Goal: Information Seeking & Learning: Learn about a topic

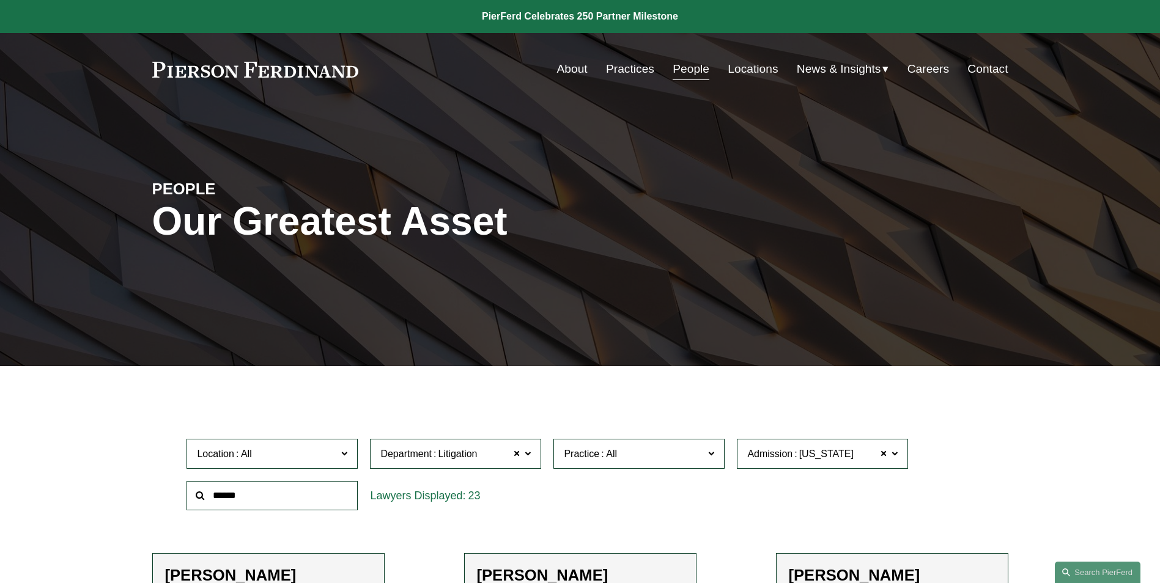
click at [680, 67] on link "People" at bounding box center [690, 68] width 37 height 23
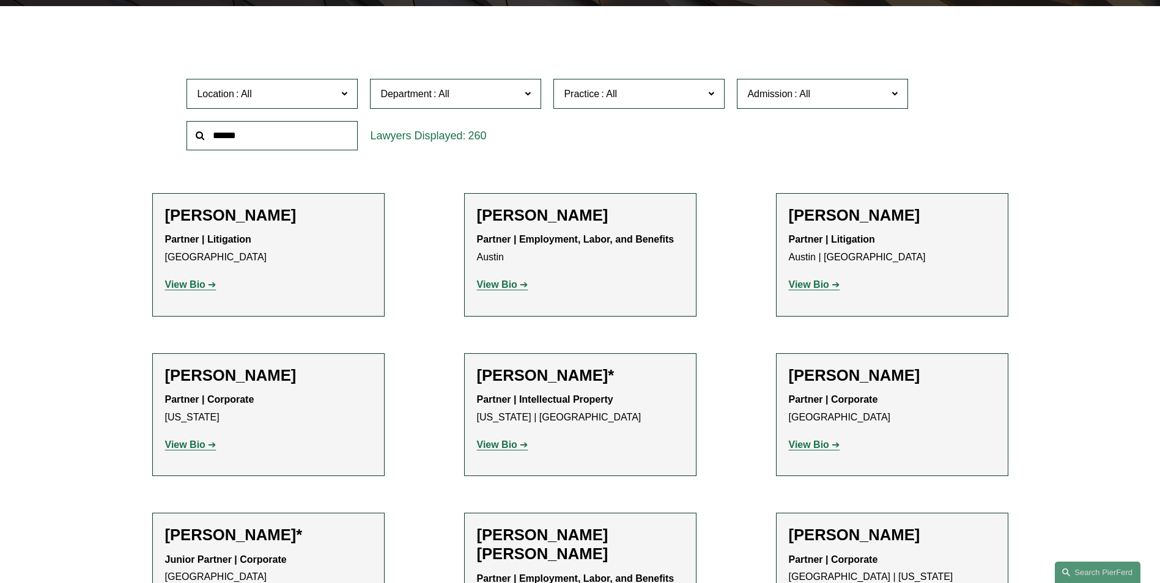
scroll to position [367, 0]
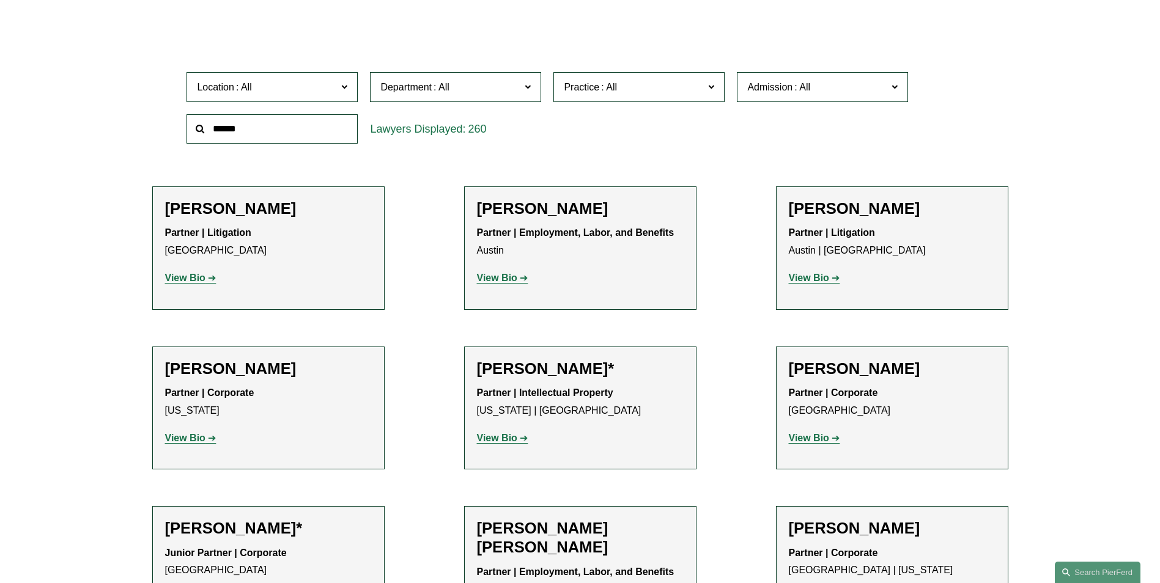
click at [281, 129] on input "text" at bounding box center [271, 129] width 171 height 30
type input "******"
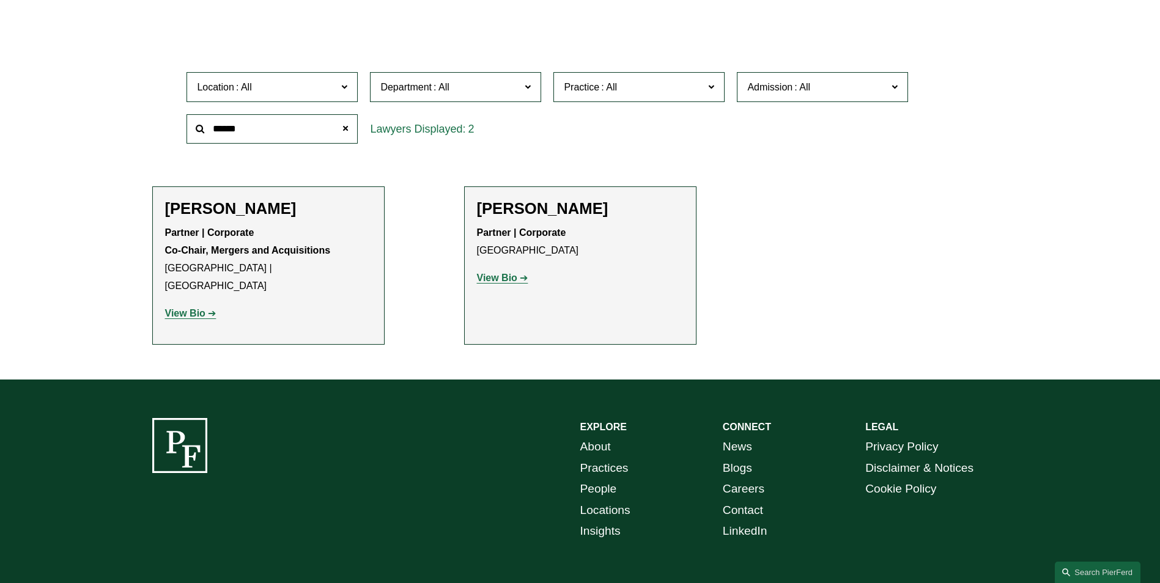
click at [186, 308] on strong "View Bio" at bounding box center [185, 313] width 40 height 10
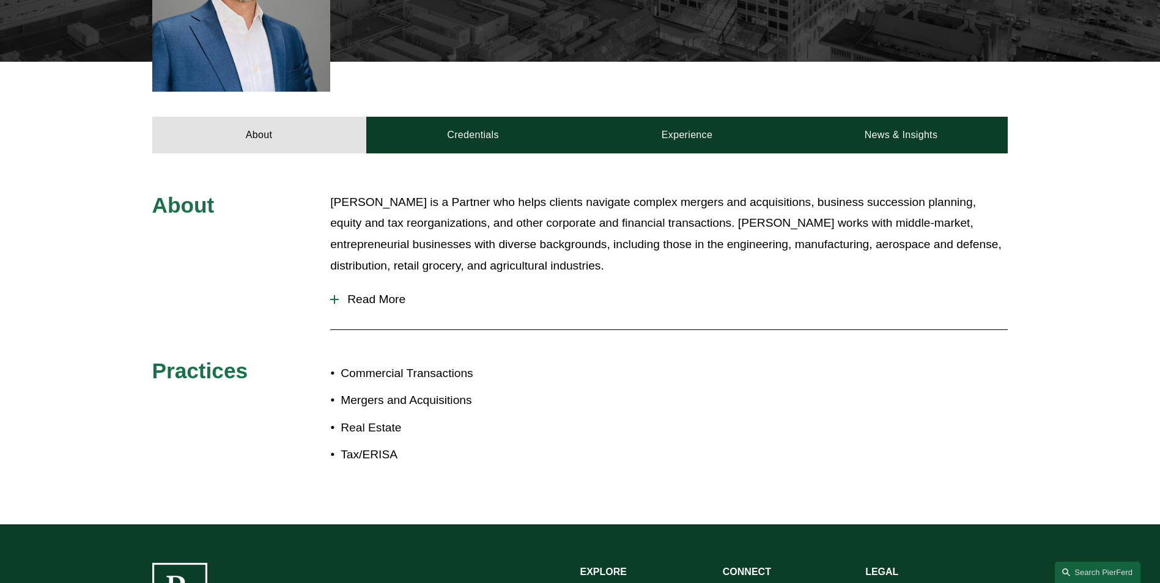
scroll to position [489, 0]
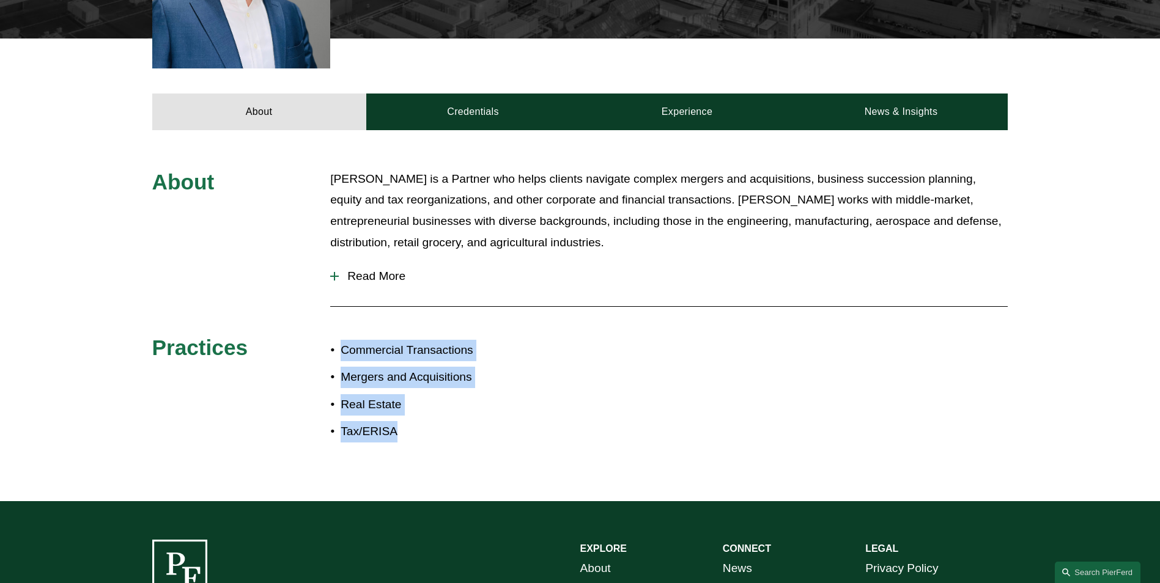
drag, startPoint x: 402, startPoint y: 403, endPoint x: 306, endPoint y: 348, distance: 110.1
click at [306, 348] on div "About Jeremy R. Cnudde is a Partner who helps clients navigate complex mergers …" at bounding box center [580, 316] width 1160 height 295
drag, startPoint x: 306, startPoint y: 348, endPoint x: 321, endPoint y: 350, distance: 14.8
click at [341, 367] on p "Mergers and Acquisitions" at bounding box center [460, 377] width 239 height 21
drag, startPoint x: 359, startPoint y: 329, endPoint x: 360, endPoint y: 395, distance: 65.4
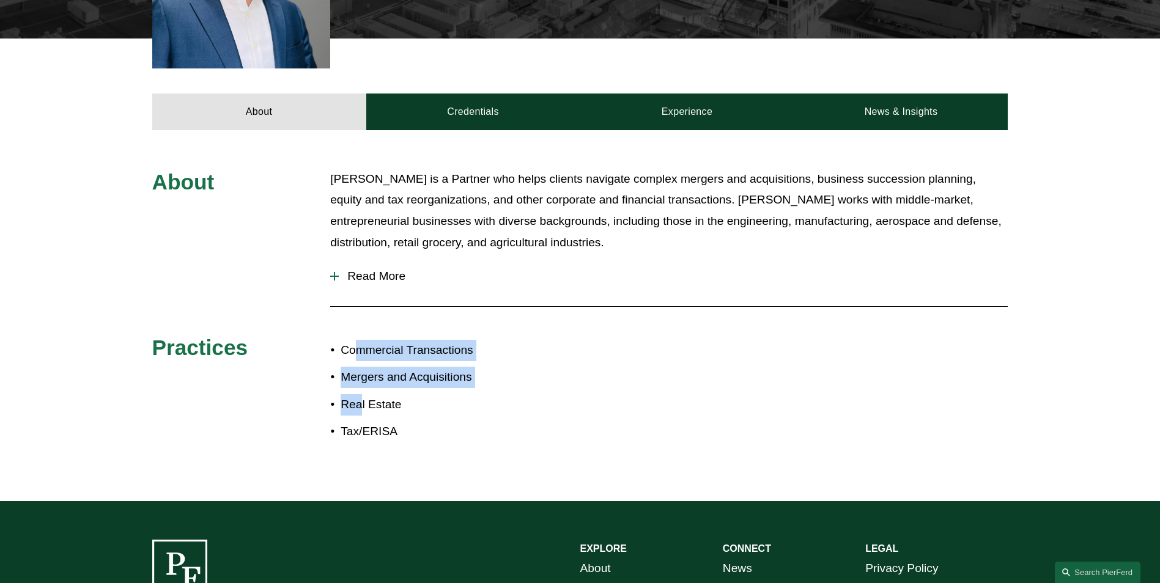
click at [360, 395] on ul "Commercial Transactions Mergers and Acquisitions Real Estate Tax/ERISA" at bounding box center [454, 391] width 249 height 102
click at [360, 395] on p "Real Estate" at bounding box center [460, 404] width 239 height 21
click at [385, 270] on span "Read More" at bounding box center [673, 276] width 669 height 13
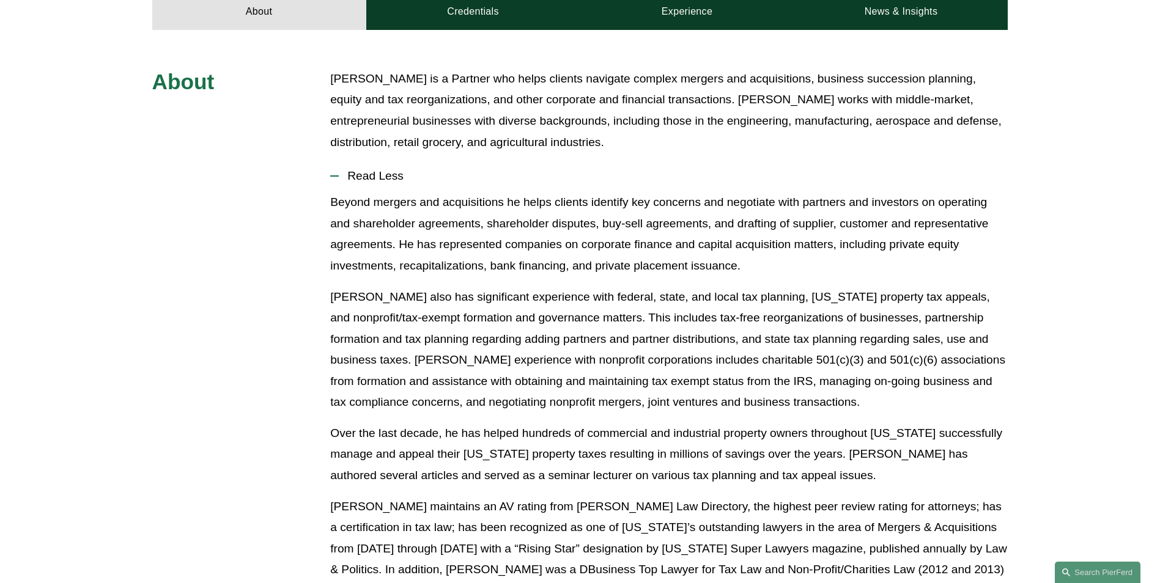
scroll to position [306, 0]
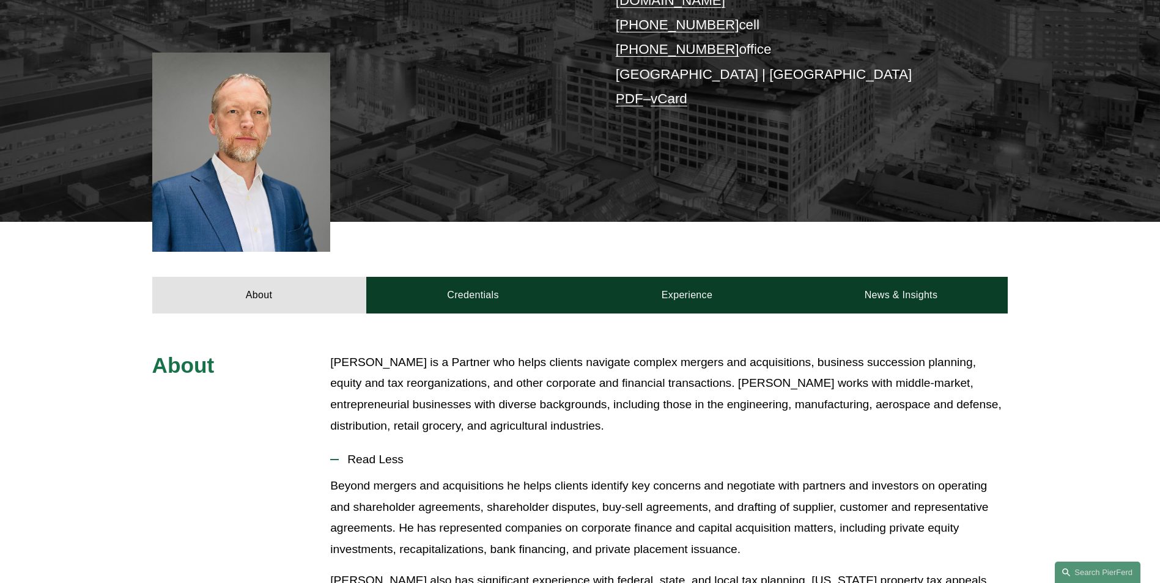
click at [451, 254] on div "About Credentials Experience News & Insights" at bounding box center [580, 268] width 1160 height 92
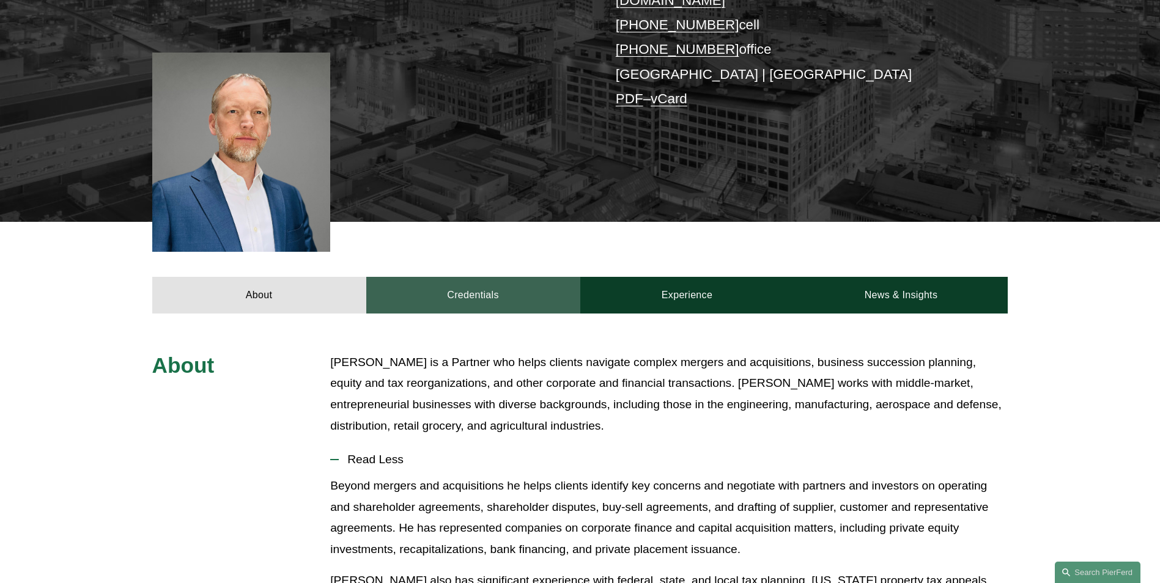
click at [452, 277] on link "Credentials" at bounding box center [473, 295] width 214 height 37
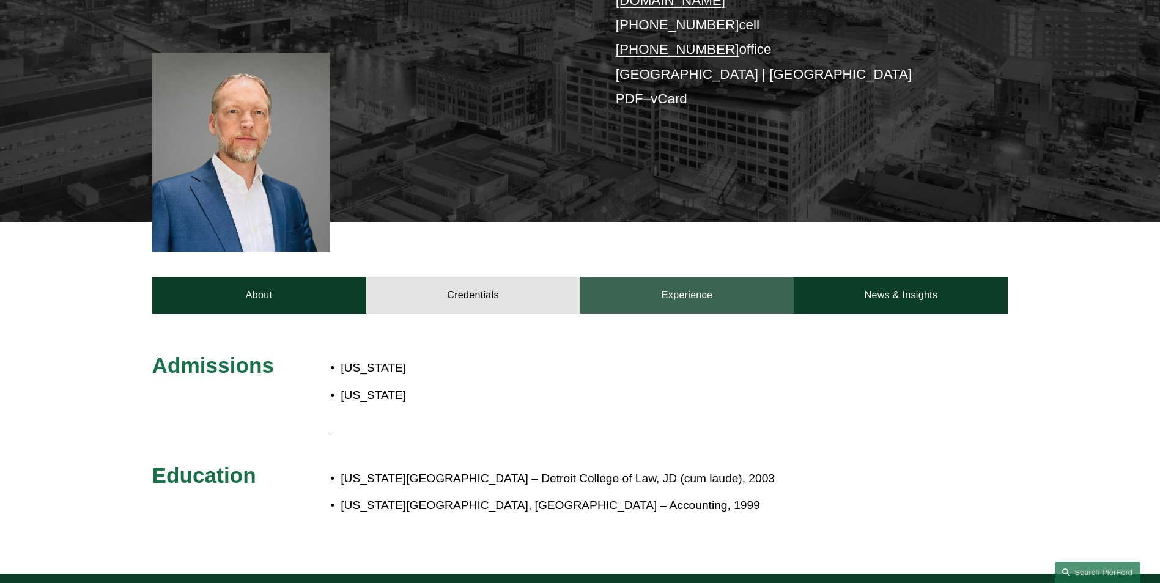
click at [735, 285] on link "Experience" at bounding box center [687, 295] width 214 height 37
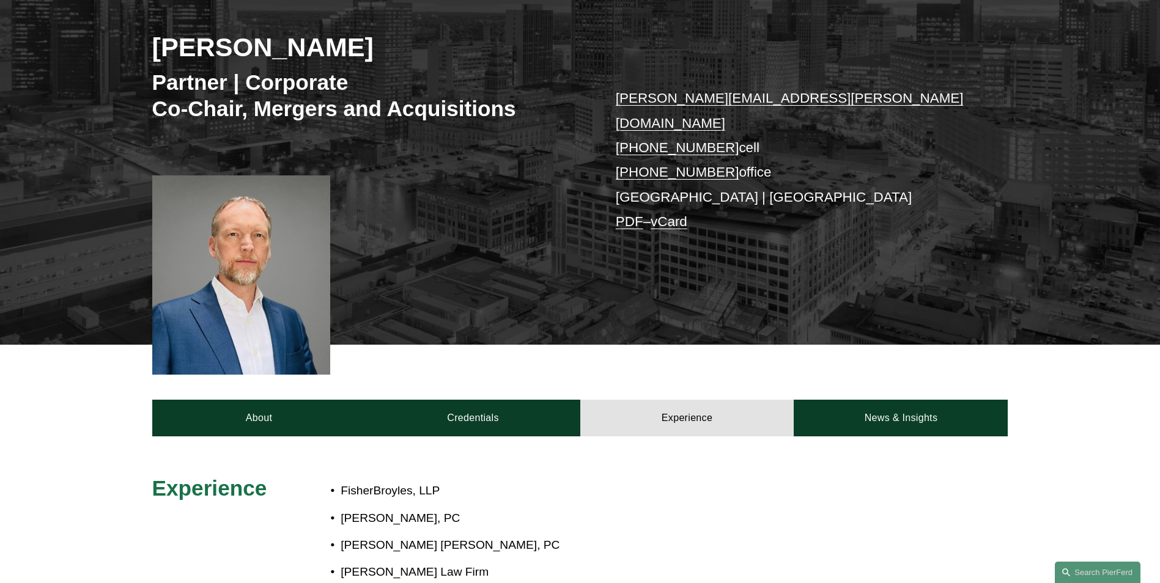
scroll to position [183, 0]
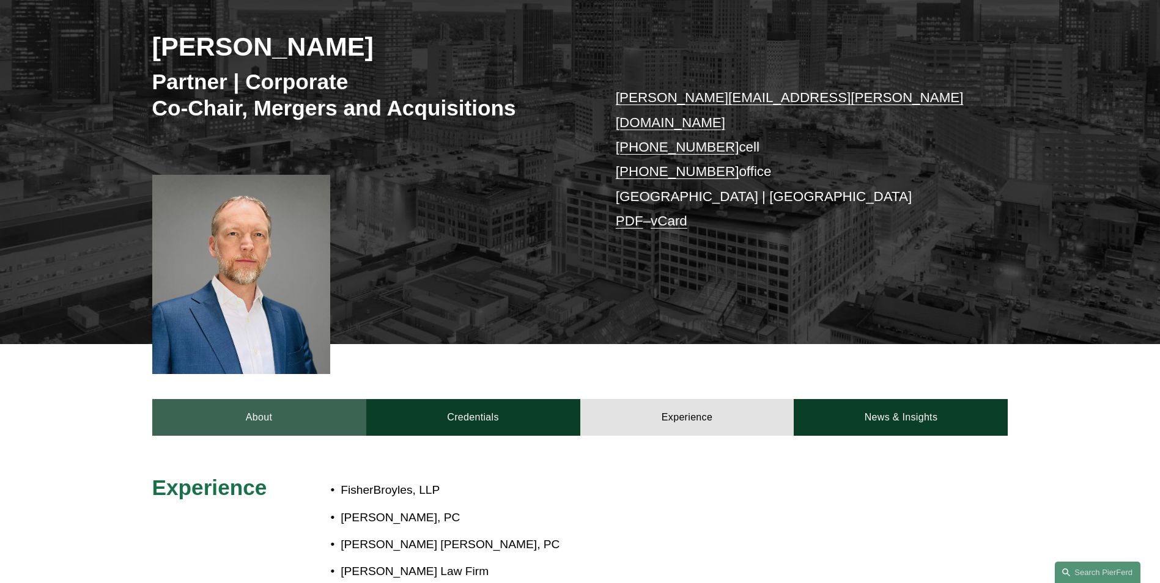
click at [260, 399] on link "About" at bounding box center [259, 417] width 214 height 37
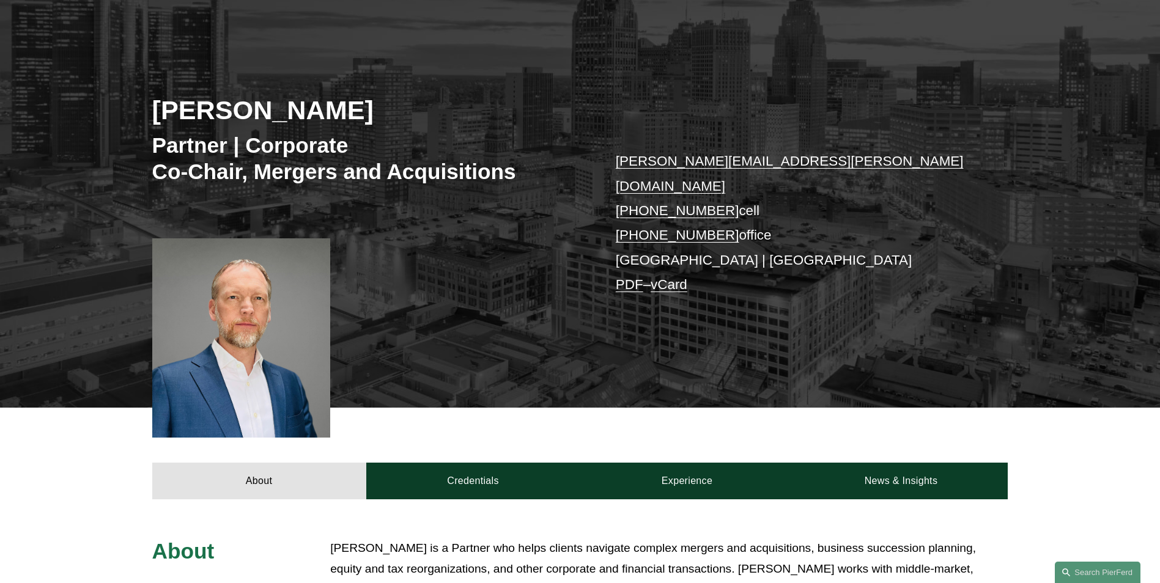
scroll to position [0, 0]
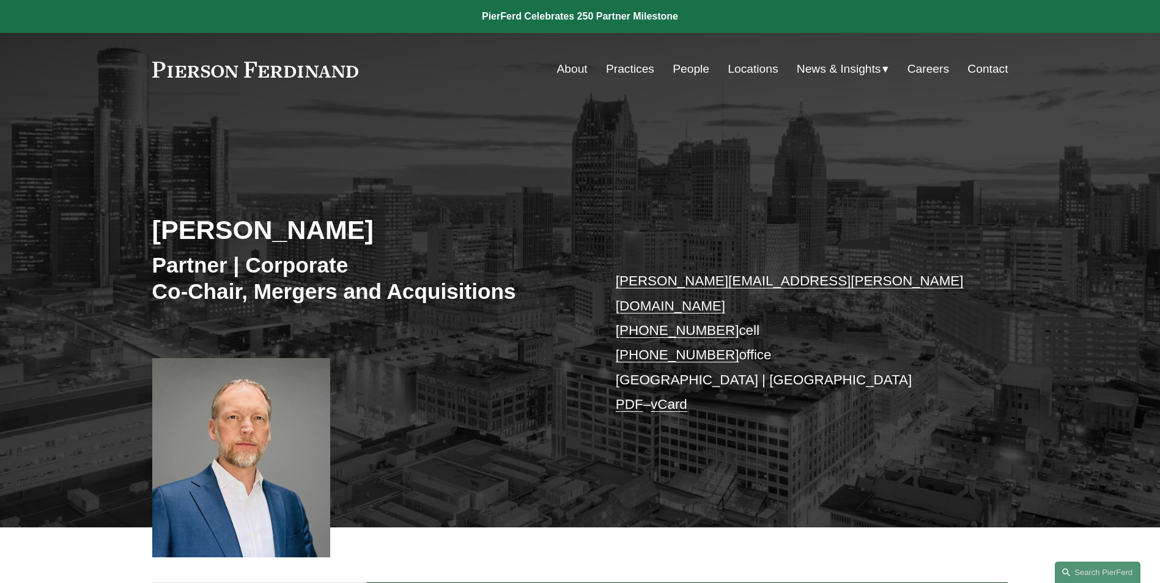
click at [698, 64] on link "People" at bounding box center [690, 68] width 37 height 23
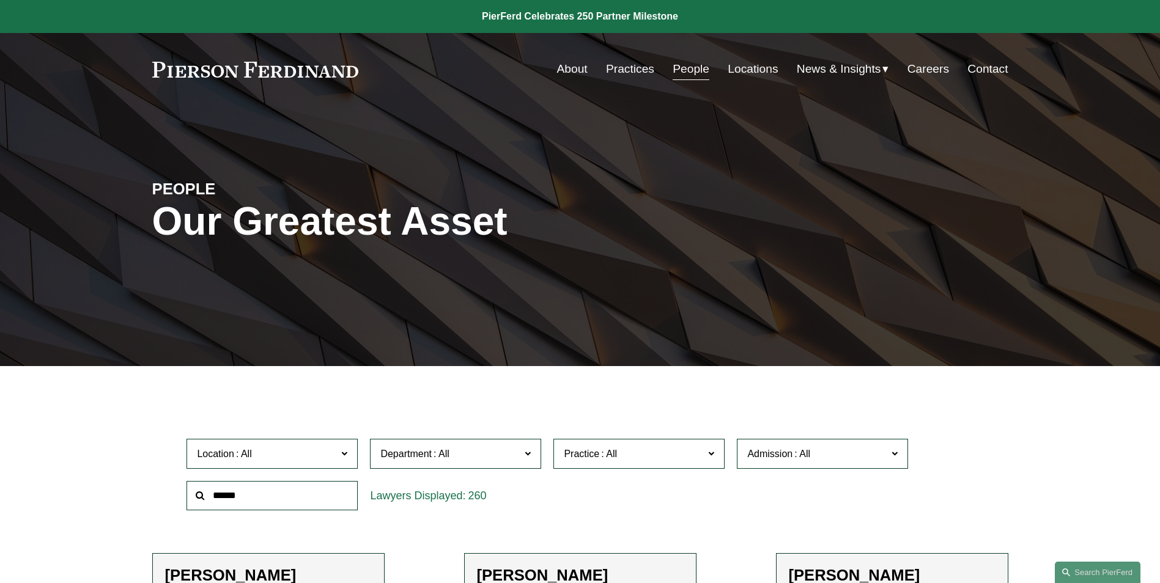
click at [261, 500] on input "text" at bounding box center [271, 496] width 171 height 30
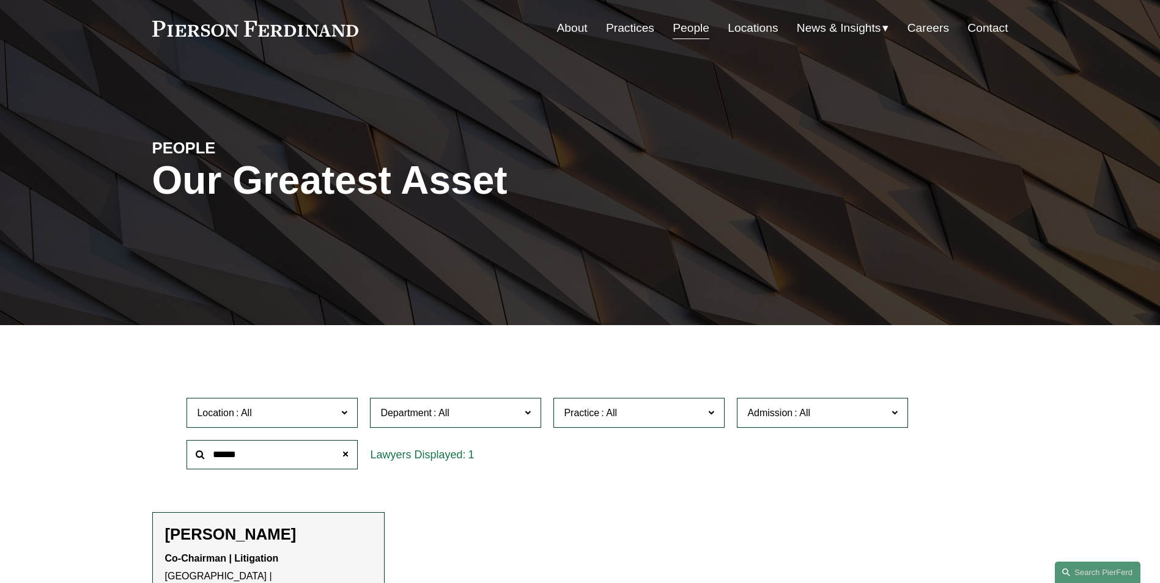
scroll to position [122, 0]
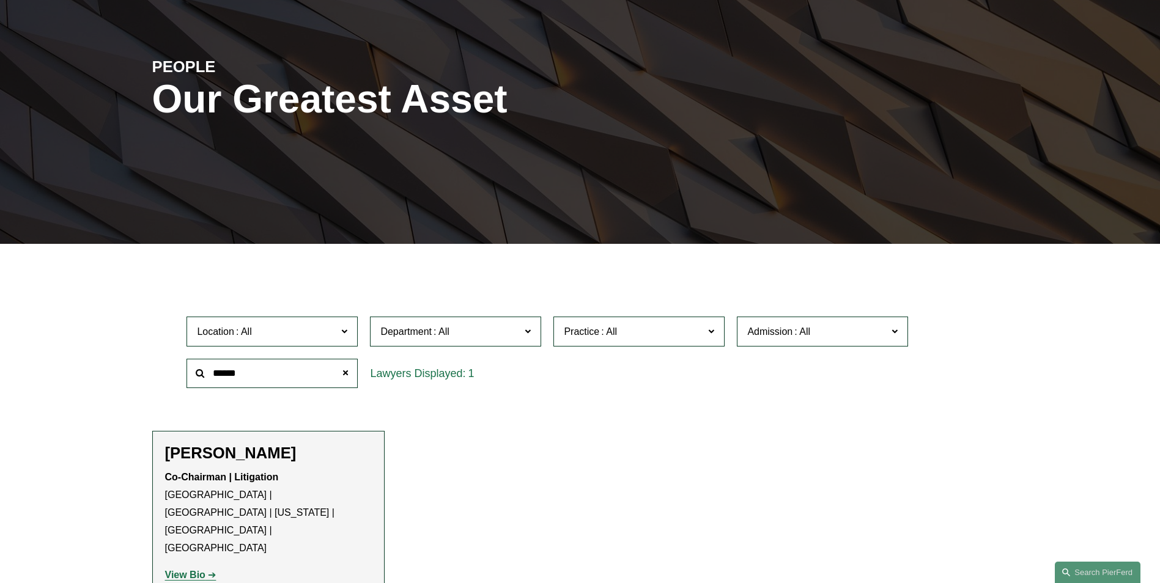
type input "******"
click at [187, 570] on strong "View Bio" at bounding box center [185, 575] width 40 height 10
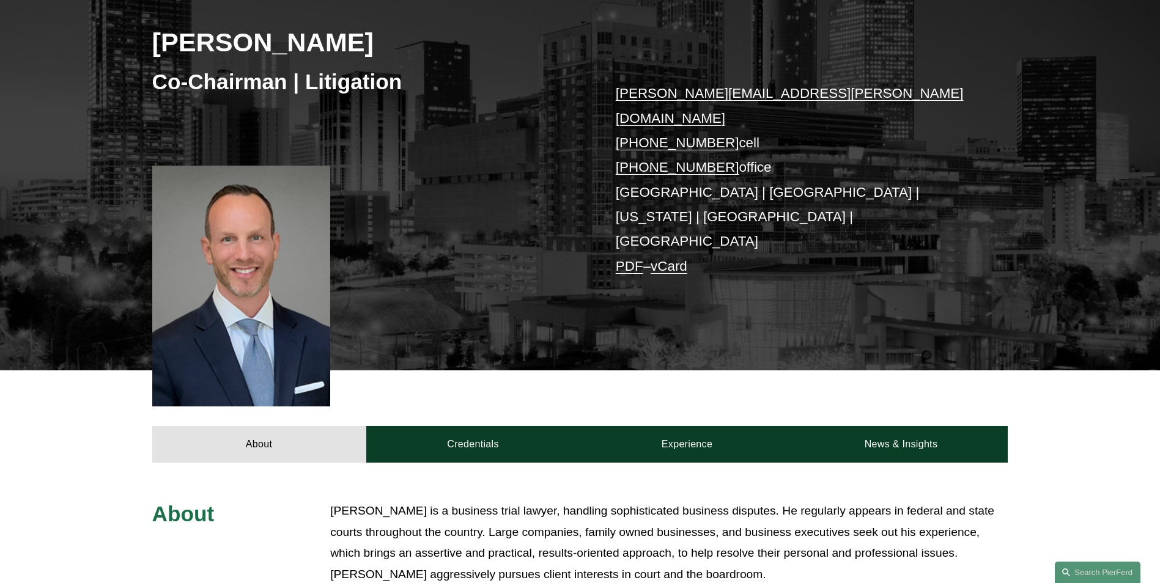
scroll to position [245, 0]
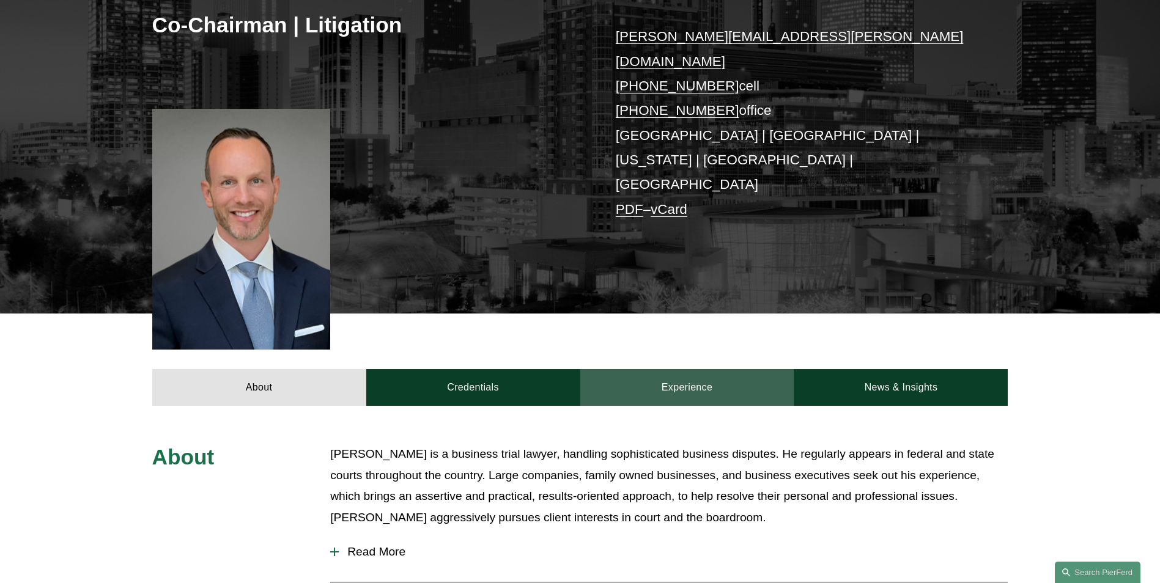
click at [709, 369] on link "Experience" at bounding box center [687, 387] width 214 height 37
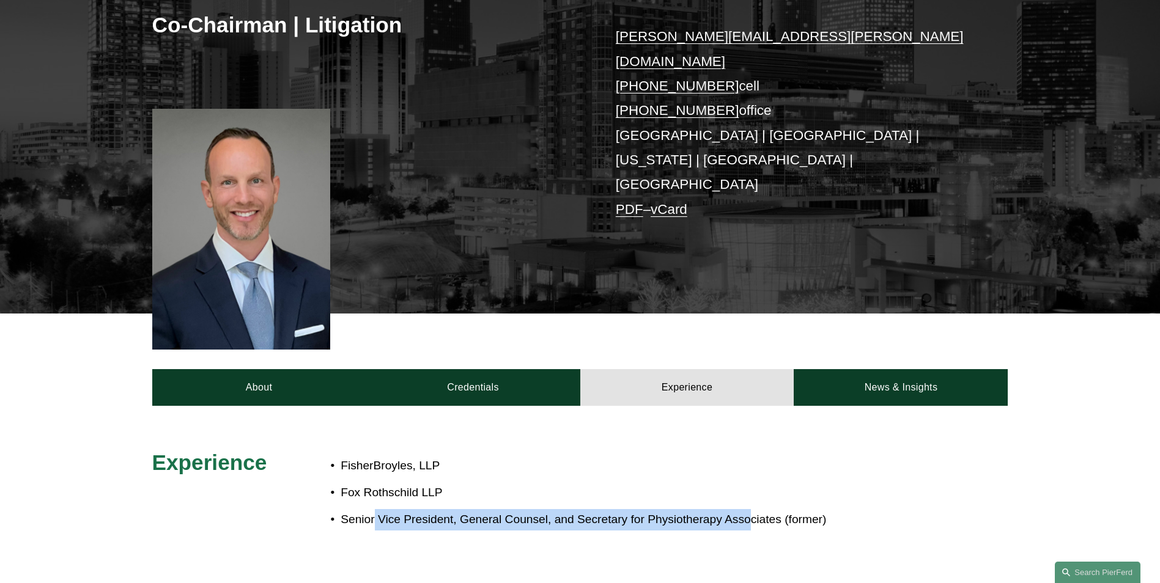
drag, startPoint x: 386, startPoint y: 454, endPoint x: 753, endPoint y: 480, distance: 368.3
click at [753, 480] on div "Experience FisherBroyles, LLP [PERSON_NAME] [PERSON_NAME] LLP Senior Vice Presi…" at bounding box center [580, 501] width 1160 height 105
drag, startPoint x: 753, startPoint y: 480, endPoint x: 744, endPoint y: 476, distance: 10.1
click at [748, 476] on div "Experience FisherBroyles, LLP [PERSON_NAME] [PERSON_NAME] LLP Senior Vice Presi…" at bounding box center [580, 501] width 1160 height 105
click at [636, 509] on p "Senior Vice President, General Counsel, and Secretary for Physiotherapy Associa…" at bounding box center [621, 519] width 560 height 21
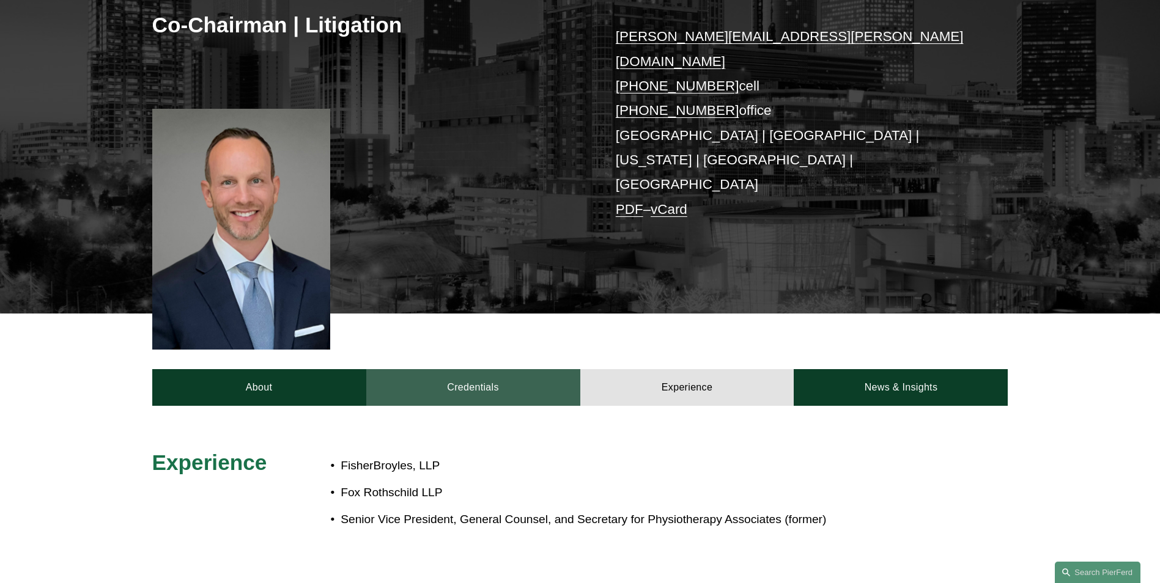
click at [480, 369] on link "Credentials" at bounding box center [473, 387] width 214 height 37
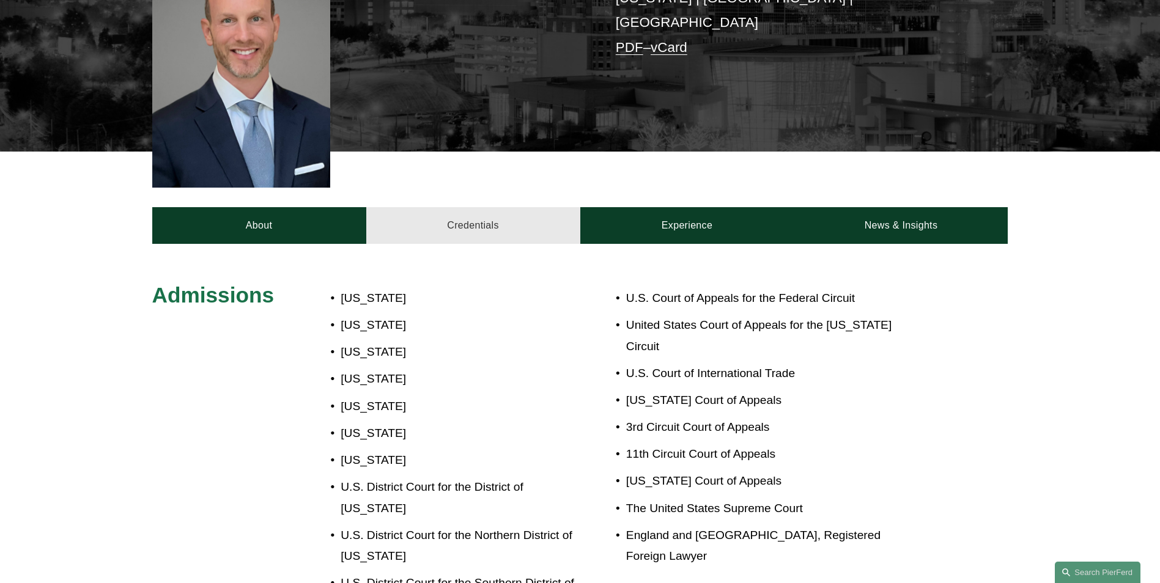
scroll to position [428, 0]
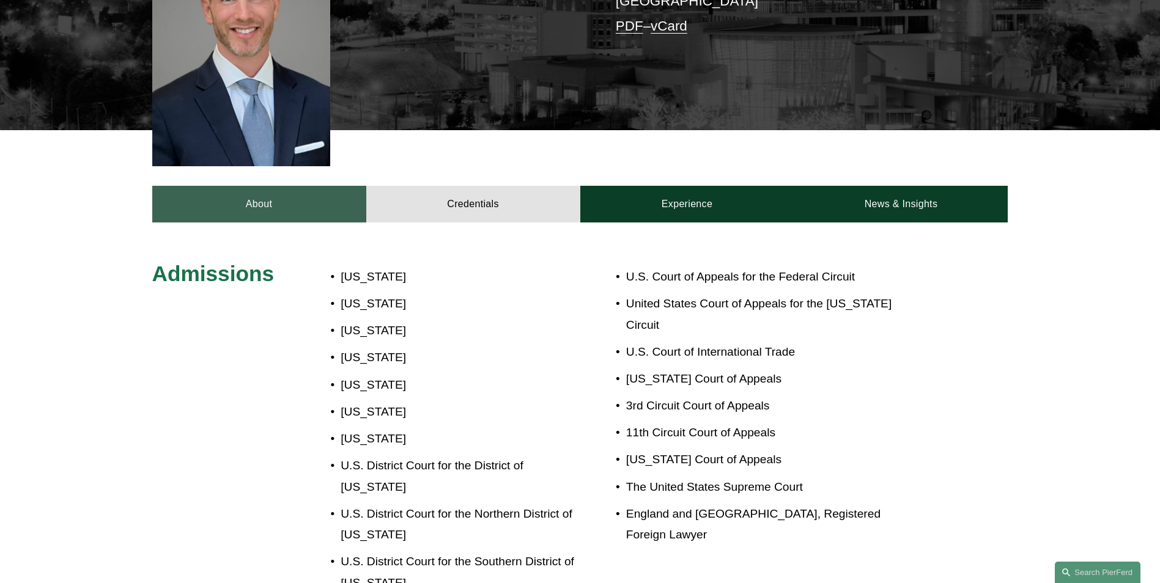
click at [318, 186] on link "About" at bounding box center [259, 204] width 214 height 37
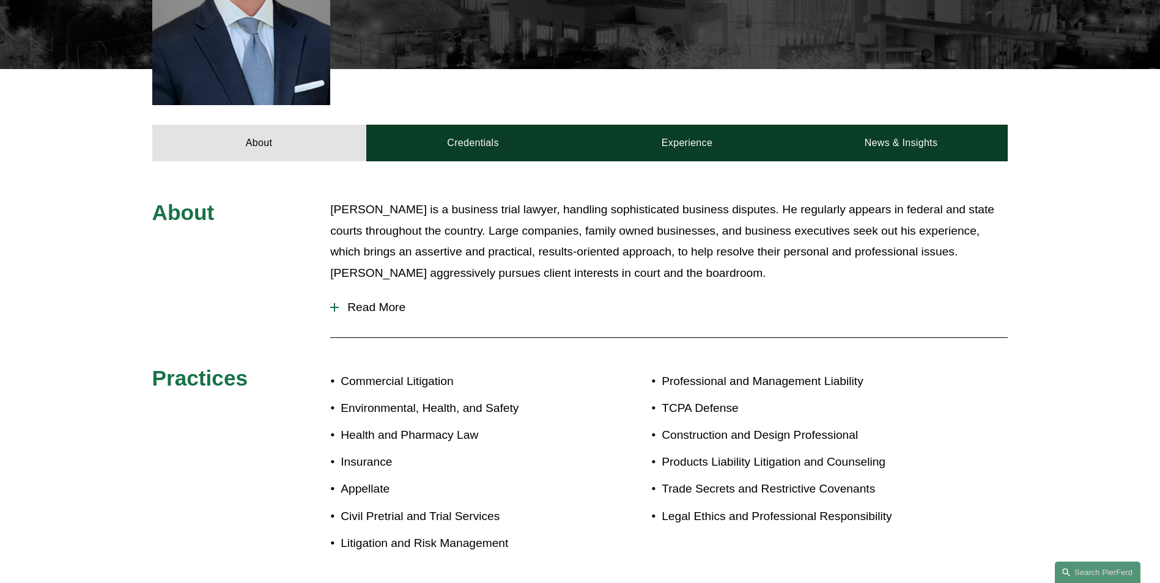
scroll to position [479, 0]
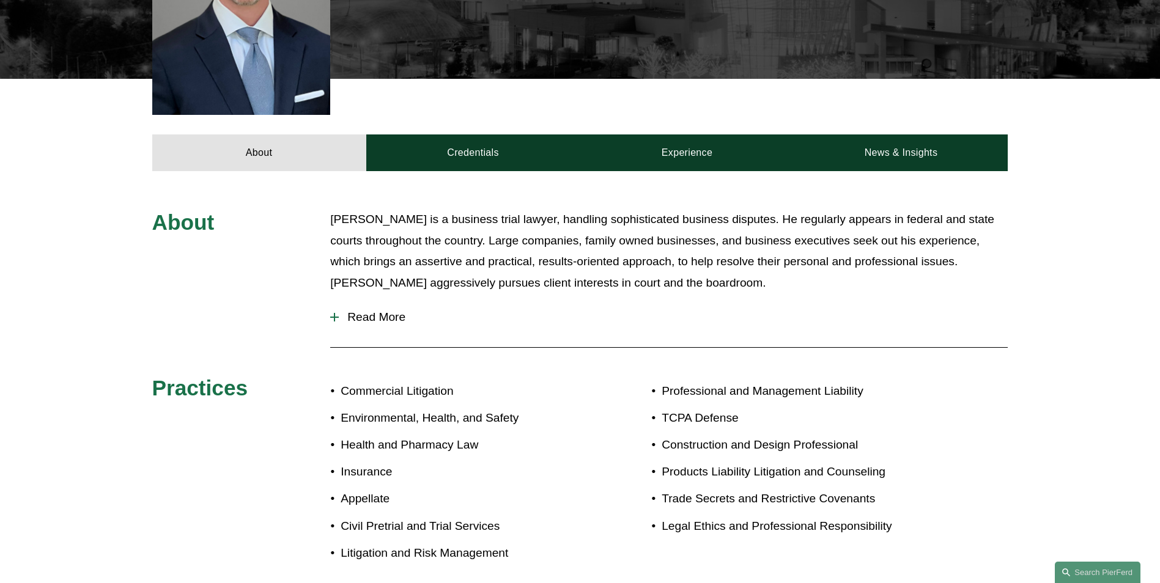
click at [381, 311] on span "Read More" at bounding box center [673, 317] width 669 height 13
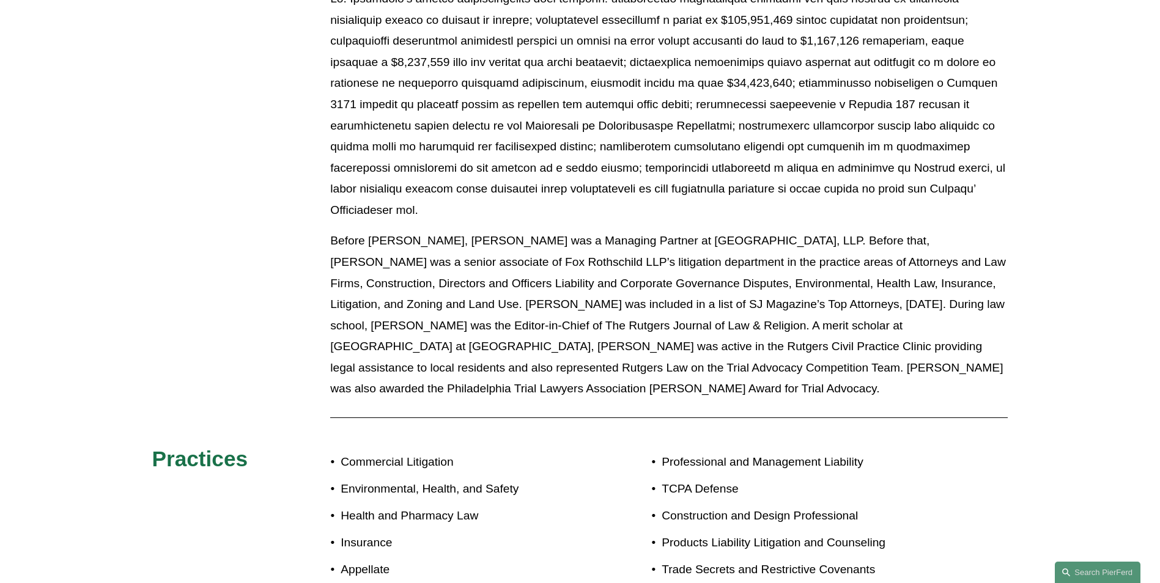
scroll to position [968, 0]
